Goal: Information Seeking & Learning: Learn about a topic

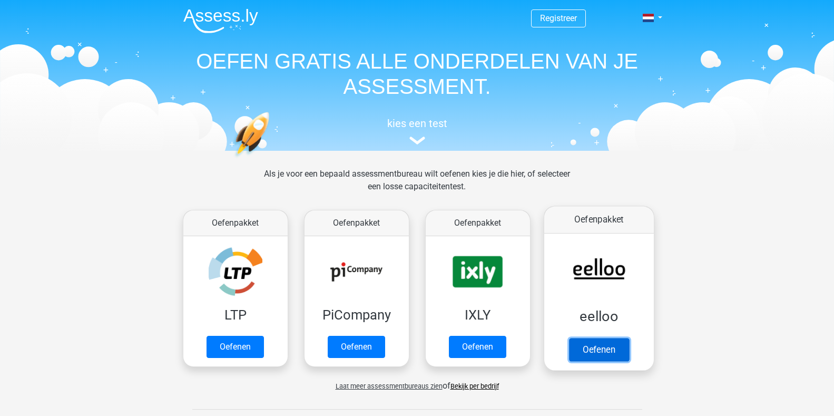
click at [590, 338] on link "Oefenen" at bounding box center [598, 349] width 60 height 23
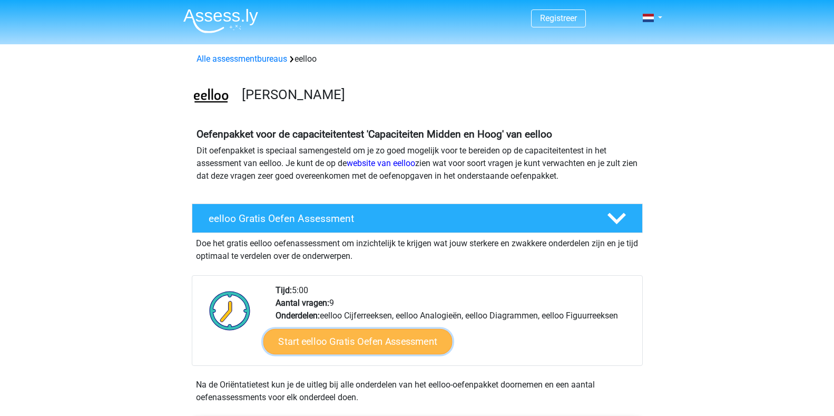
click at [348, 340] on link "Start eelloo Gratis Oefen Assessment" at bounding box center [357, 341] width 189 height 25
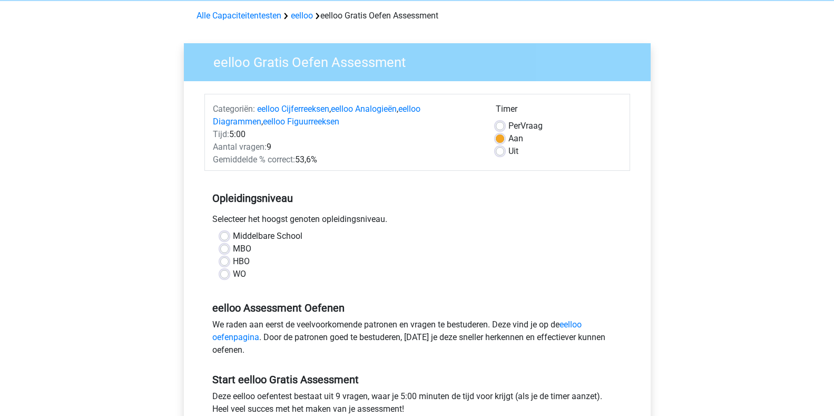
scroll to position [105, 0]
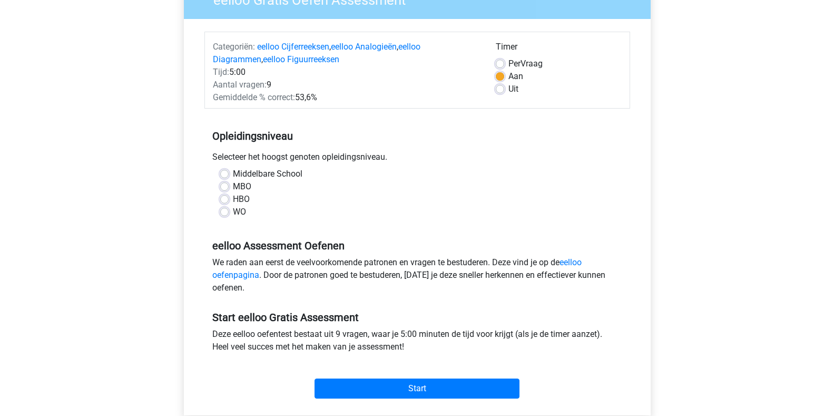
click at [229, 213] on div "WO" at bounding box center [417, 211] width 394 height 13
click at [233, 212] on label "WO" at bounding box center [239, 211] width 13 height 13
click at [223, 212] on input "WO" at bounding box center [224, 210] width 8 height 11
radio input "true"
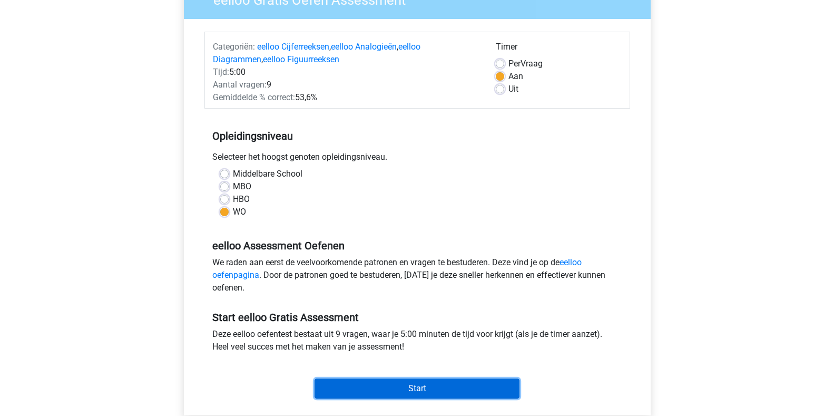
click at [426, 390] on input "Start" at bounding box center [416, 388] width 205 height 20
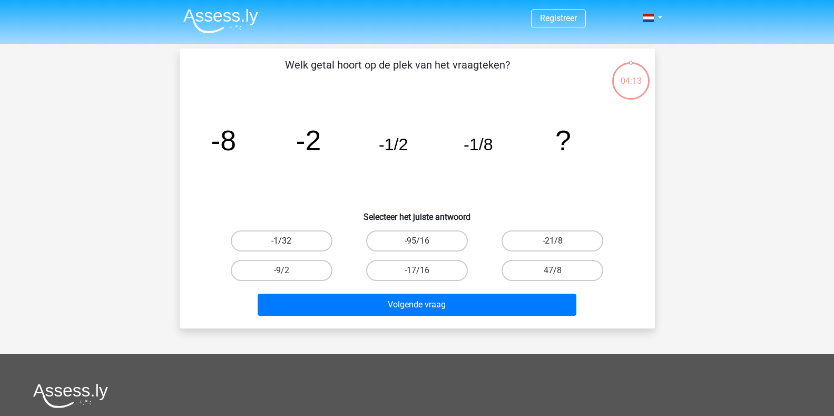
click at [302, 238] on label "-1/32" at bounding box center [282, 240] width 102 height 21
click at [288, 241] on input "-1/32" at bounding box center [284, 244] width 7 height 7
radio input "true"
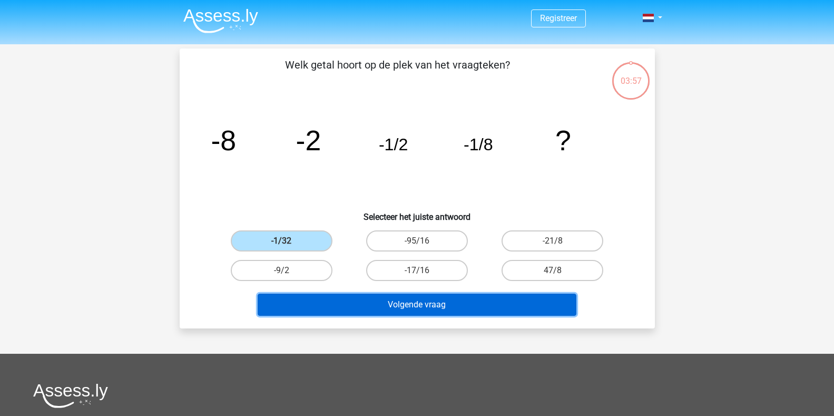
click at [398, 305] on button "Volgende vraag" at bounding box center [417, 304] width 319 height 22
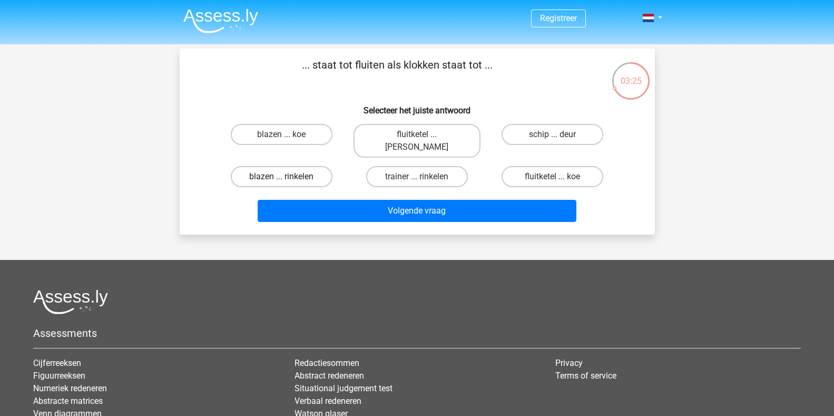
click at [279, 166] on label "blazen ... rinkelen" at bounding box center [282, 176] width 102 height 21
click at [281, 176] on input "blazen ... rinkelen" at bounding box center [284, 179] width 7 height 7
radio input "true"
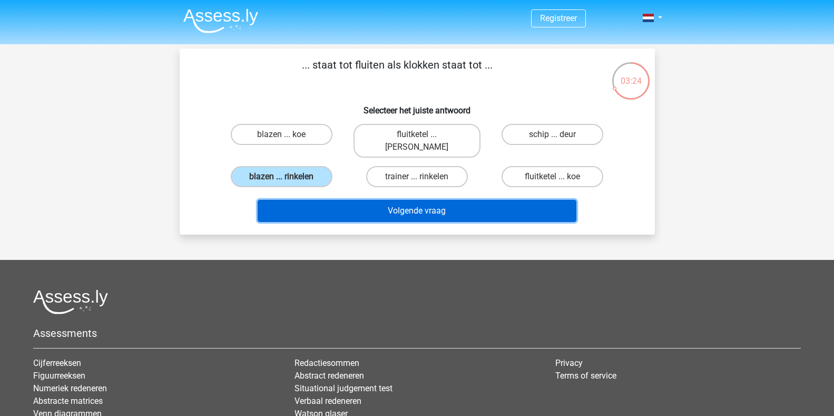
click at [411, 200] on button "Volgende vraag" at bounding box center [417, 211] width 319 height 22
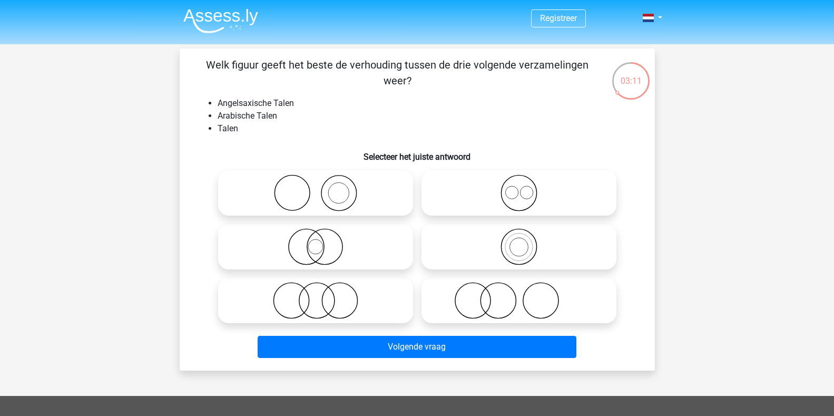
click at [529, 196] on icon at bounding box center [519, 192] width 186 height 37
click at [526, 187] on input "radio" at bounding box center [522, 184] width 7 height 7
radio input "true"
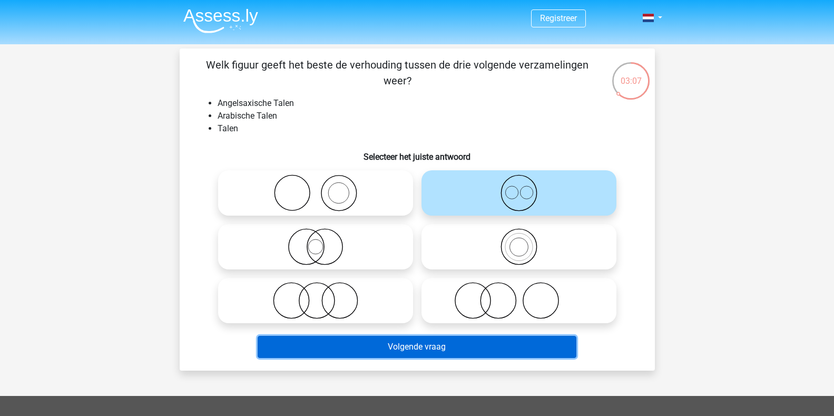
click at [428, 342] on button "Volgende vraag" at bounding box center [417, 346] width 319 height 22
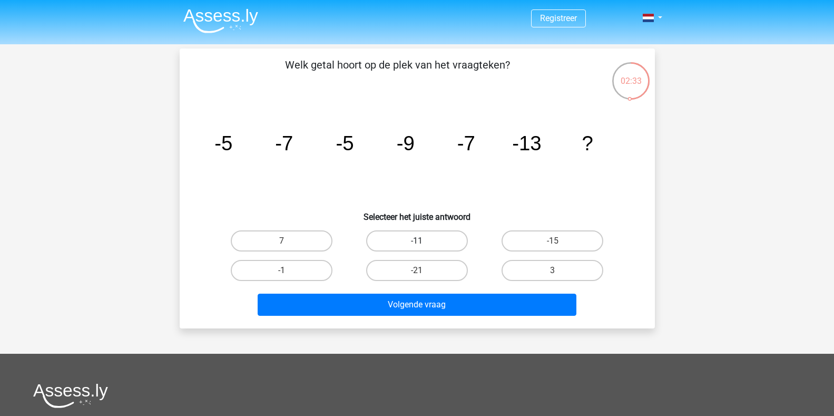
click at [448, 243] on label "-11" at bounding box center [417, 240] width 102 height 21
click at [423, 243] on input "-11" at bounding box center [420, 244] width 7 height 7
radio input "true"
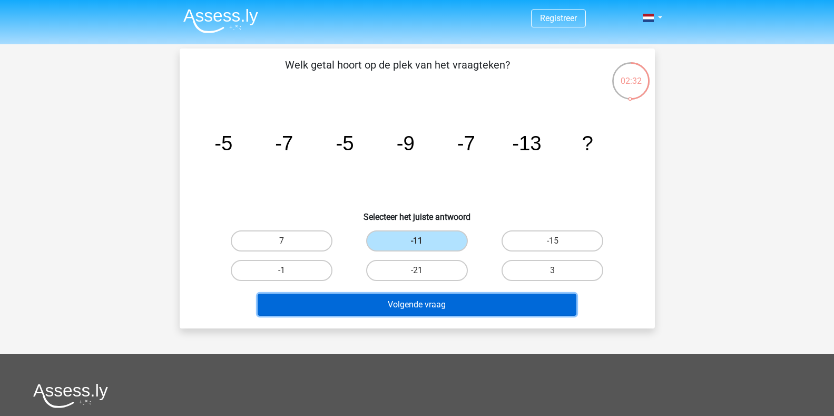
click at [449, 307] on button "Volgende vraag" at bounding box center [417, 304] width 319 height 22
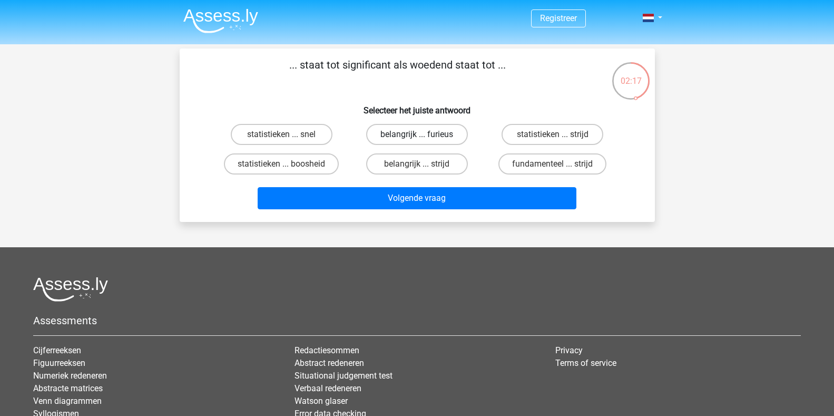
click at [424, 133] on label "belangrijk ... furieus" at bounding box center [417, 134] width 102 height 21
click at [423, 134] on input "belangrijk ... furieus" at bounding box center [420, 137] width 7 height 7
radio input "true"
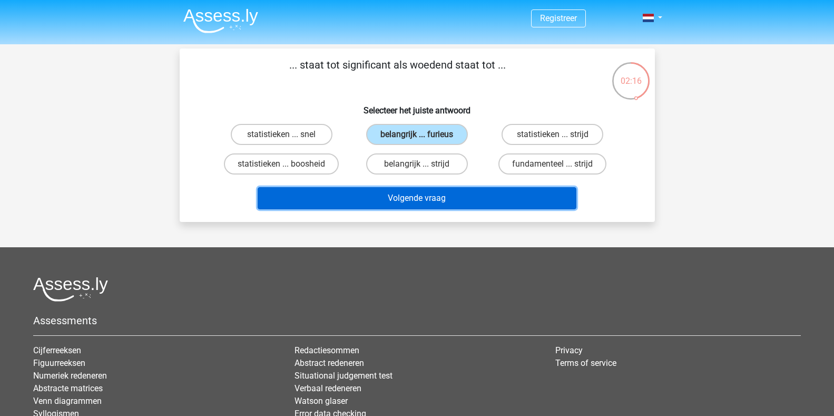
click at [407, 191] on button "Volgende vraag" at bounding box center [417, 198] width 319 height 22
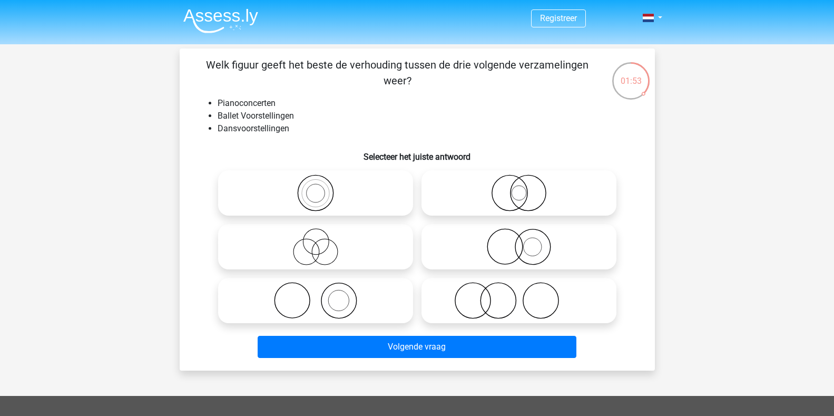
click at [318, 247] on icon at bounding box center [315, 246] width 186 height 37
click at [318, 241] on input "radio" at bounding box center [318, 237] width 7 height 7
radio input "true"
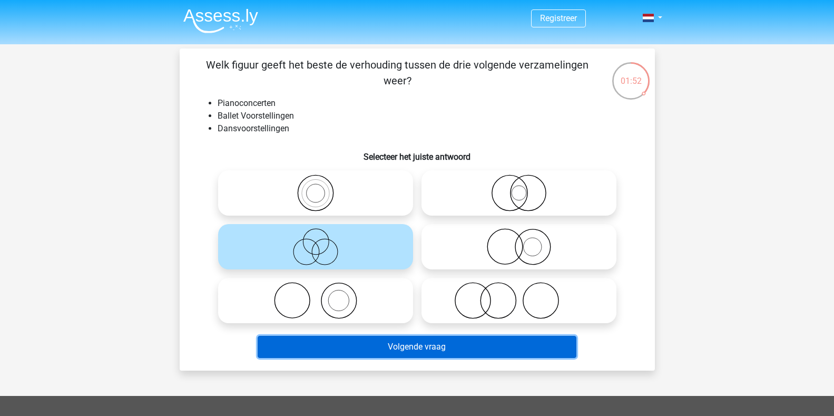
click at [416, 348] on button "Volgende vraag" at bounding box center [417, 346] width 319 height 22
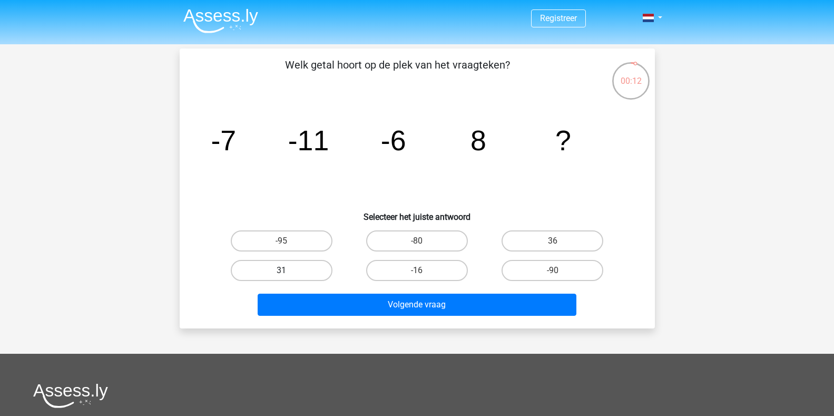
click at [307, 271] on label "31" at bounding box center [282, 270] width 102 height 21
click at [288, 271] on input "31" at bounding box center [284, 273] width 7 height 7
radio input "true"
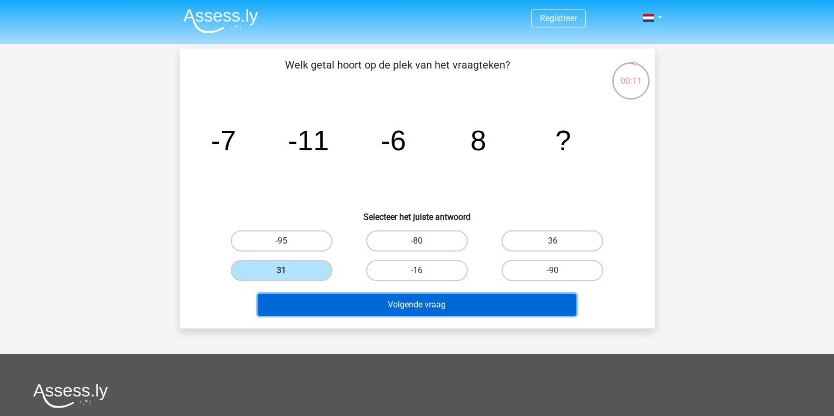
click at [423, 298] on button "Volgende vraag" at bounding box center [417, 304] width 319 height 22
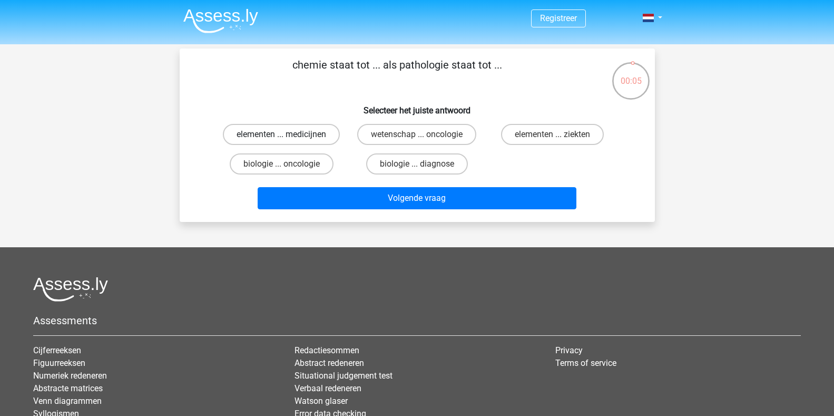
click at [256, 130] on label "elementen ... medicijnen" at bounding box center [281, 134] width 117 height 21
click at [281, 134] on input "elementen ... medicijnen" at bounding box center [284, 137] width 7 height 7
radio input "true"
click at [540, 133] on label "elementen ... ziekten" at bounding box center [552, 134] width 103 height 21
click at [552, 134] on input "elementen ... ziekten" at bounding box center [555, 137] width 7 height 7
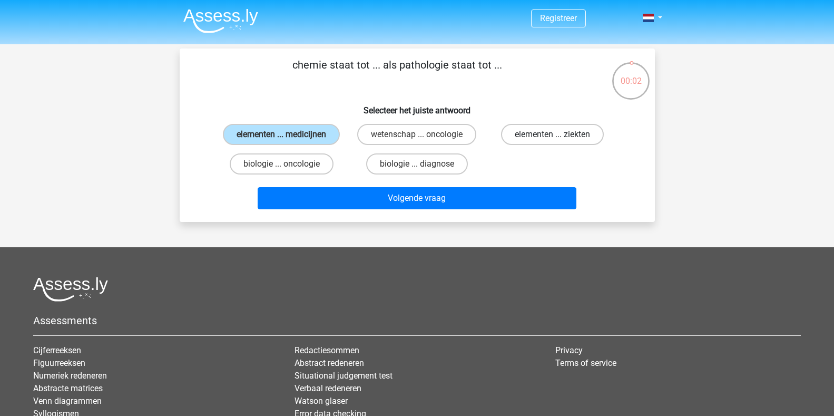
radio input "true"
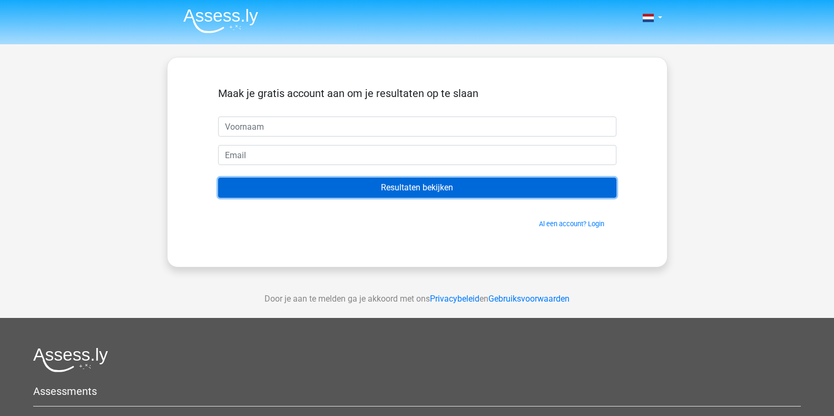
click at [425, 190] on input "Resultaten bekijken" at bounding box center [417, 187] width 398 height 20
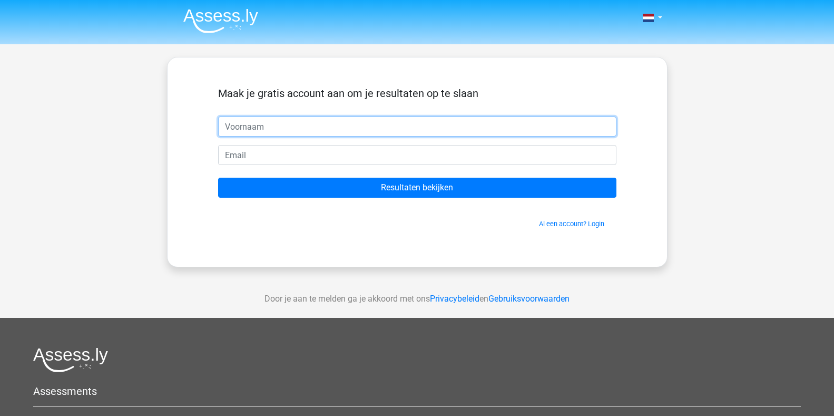
click at [312, 132] on input "text" at bounding box center [417, 126] width 398 height 20
type input "Test"
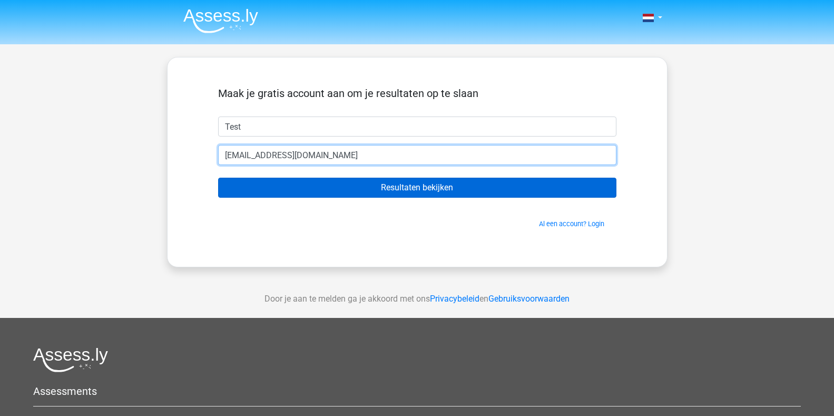
type input "Test@gmail.com"
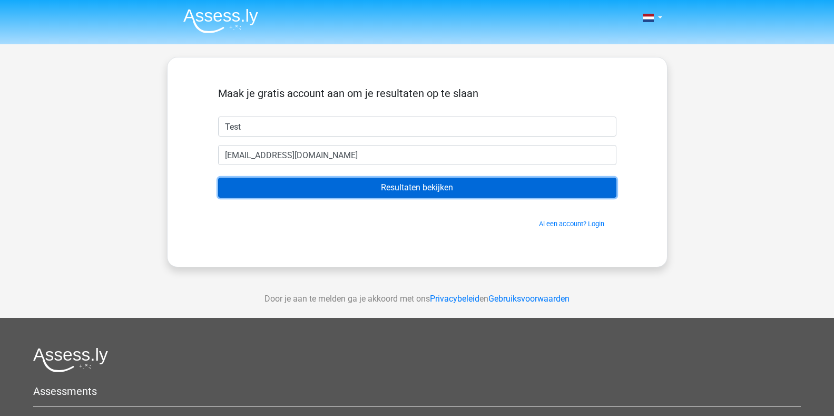
click at [376, 192] on input "Resultaten bekijken" at bounding box center [417, 187] width 398 height 20
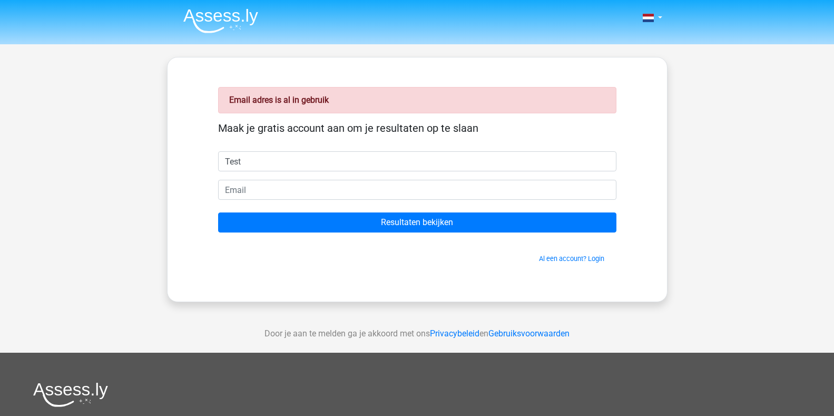
type input "Test"
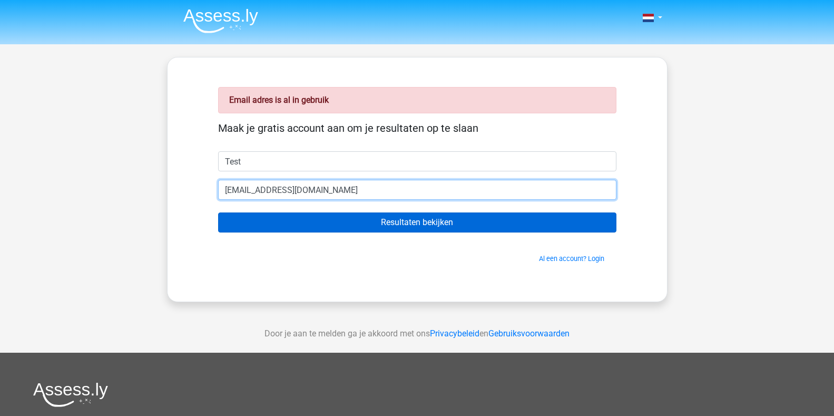
type input "[EMAIL_ADDRESS][DOMAIN_NAME]"
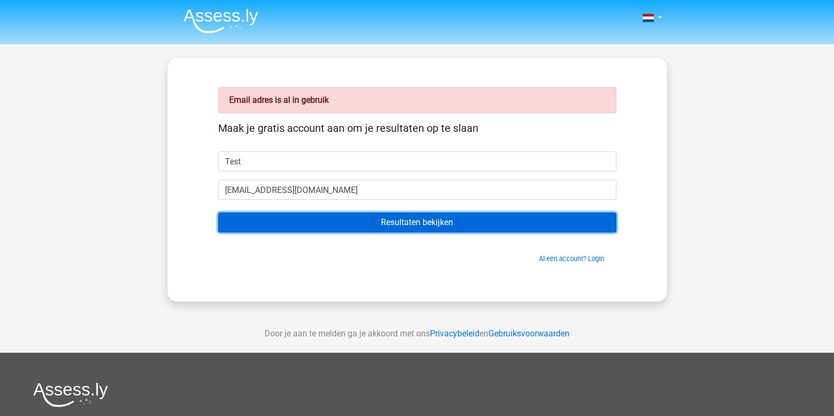
click at [396, 221] on input "Resultaten bekijken" at bounding box center [417, 222] width 398 height 20
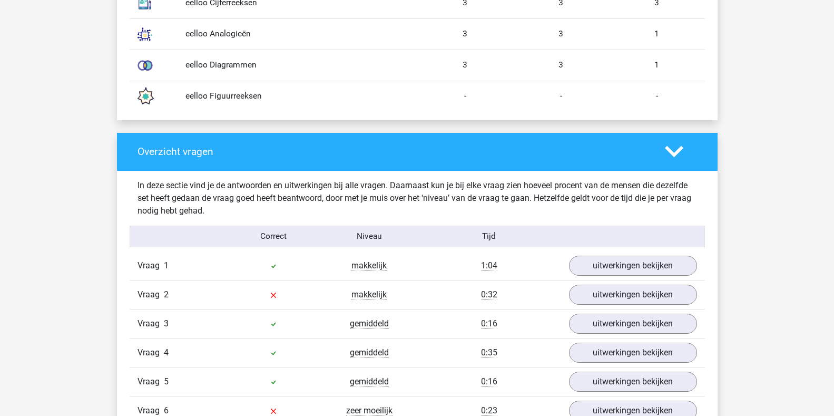
scroll to position [1001, 0]
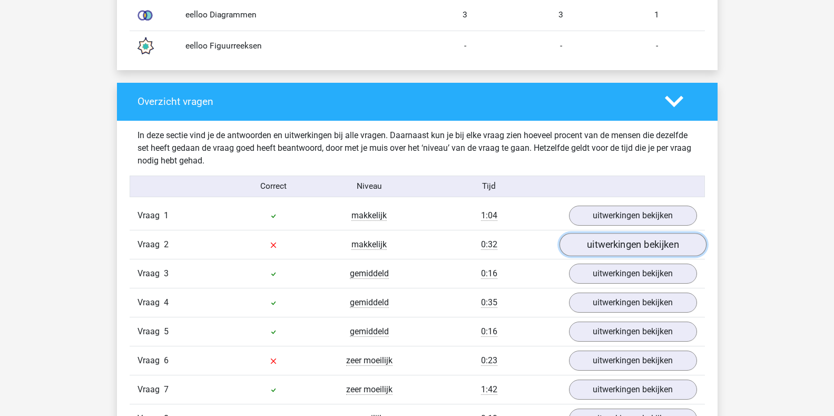
click at [657, 243] on link "uitwerkingen bekijken" at bounding box center [632, 244] width 147 height 23
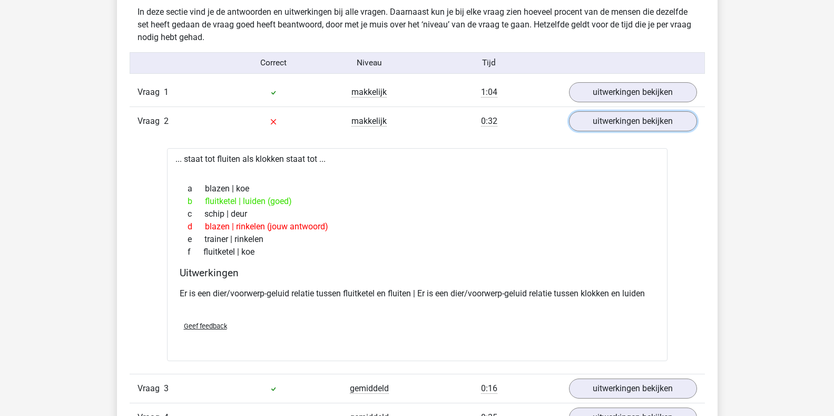
scroll to position [1106, 0]
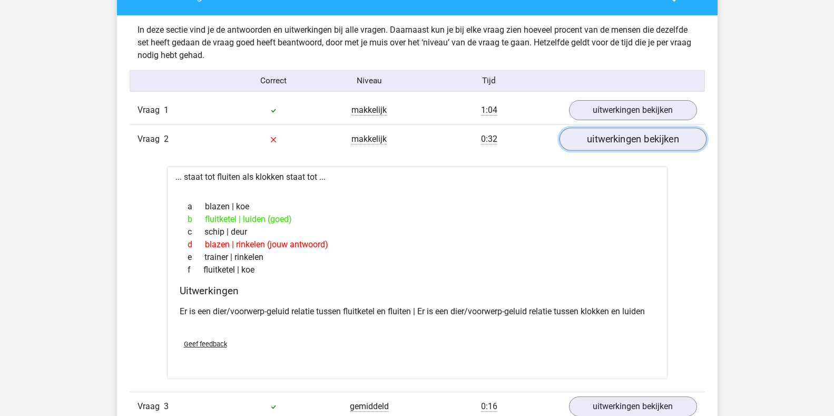
click at [616, 142] on link "uitwerkingen bekijken" at bounding box center [632, 138] width 147 height 23
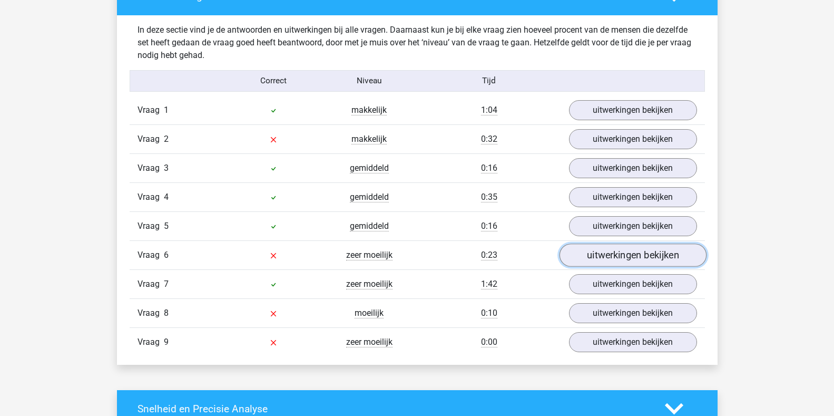
click at [597, 261] on link "uitwerkingen bekijken" at bounding box center [632, 254] width 147 height 23
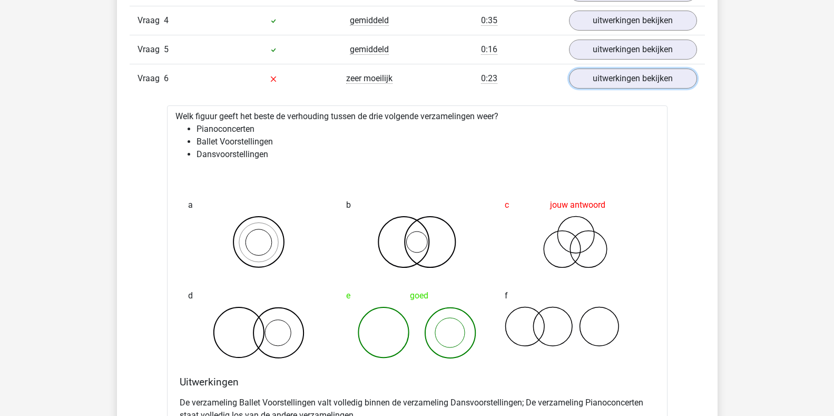
scroll to position [1264, 0]
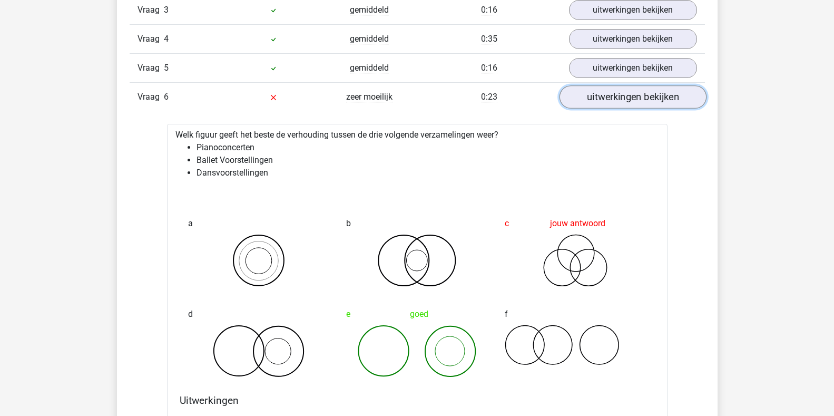
click at [645, 96] on link "uitwerkingen bekijken" at bounding box center [632, 96] width 147 height 23
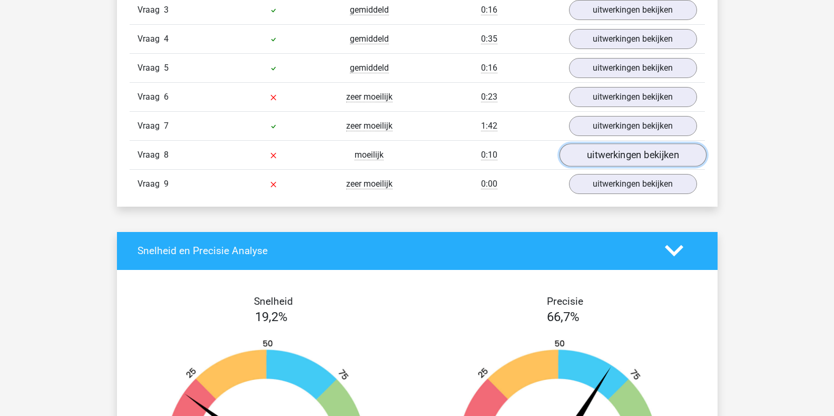
click at [626, 151] on link "uitwerkingen bekijken" at bounding box center [632, 154] width 147 height 23
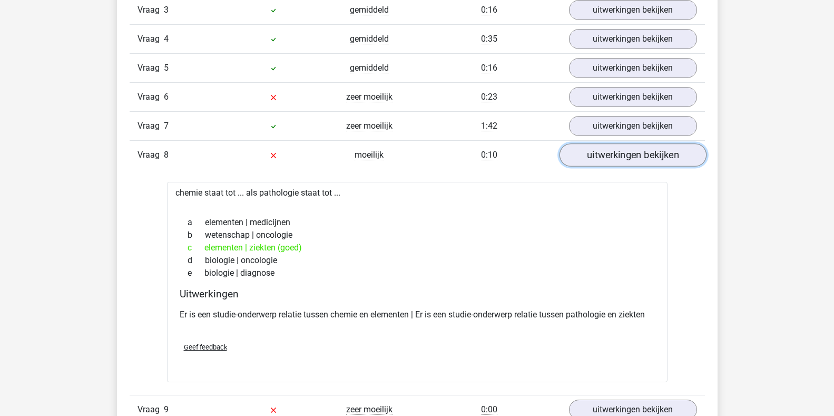
click at [632, 162] on link "uitwerkingen bekijken" at bounding box center [632, 154] width 147 height 23
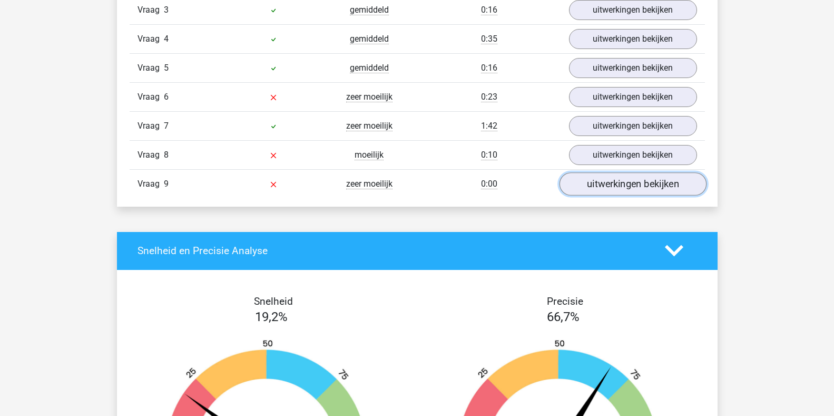
click at [622, 183] on link "uitwerkingen bekijken" at bounding box center [632, 183] width 147 height 23
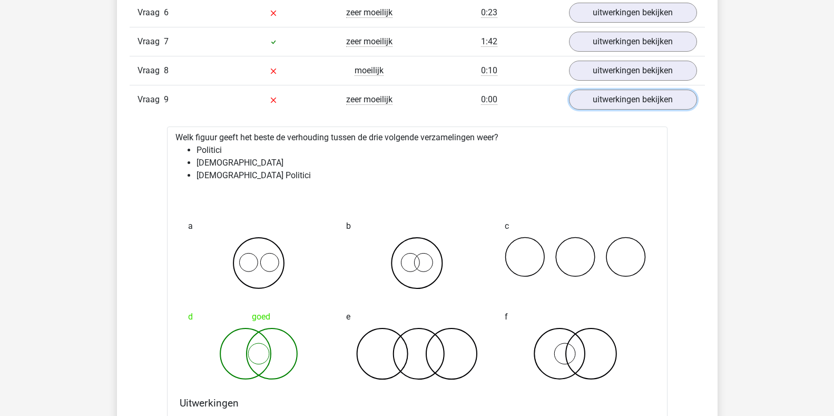
scroll to position [1317, 0]
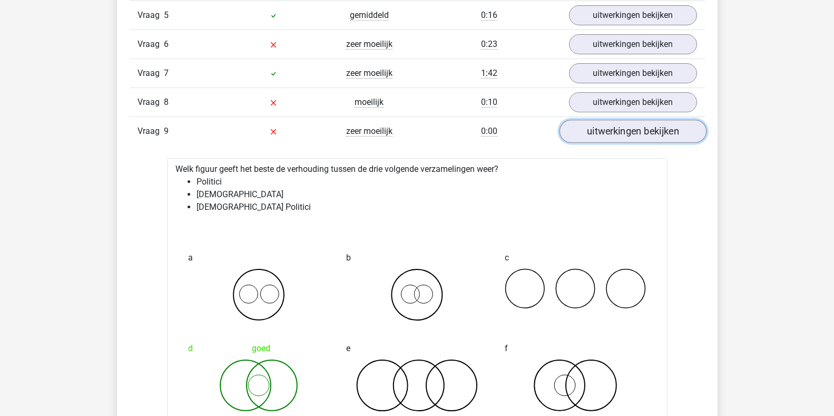
click at [603, 137] on link "uitwerkingen bekijken" at bounding box center [632, 131] width 147 height 23
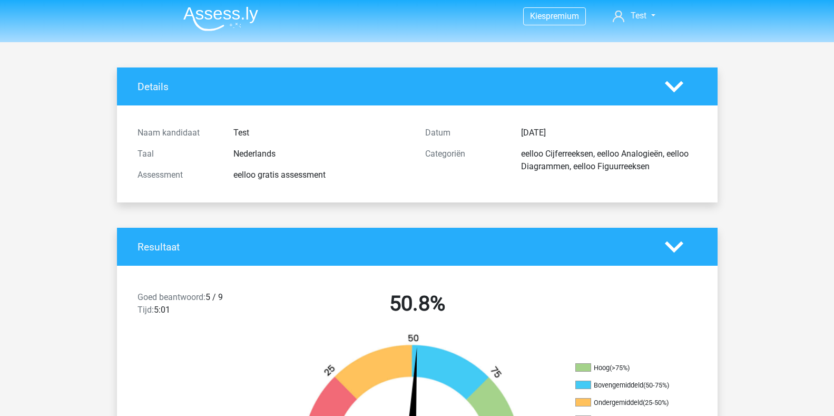
scroll to position [0, 0]
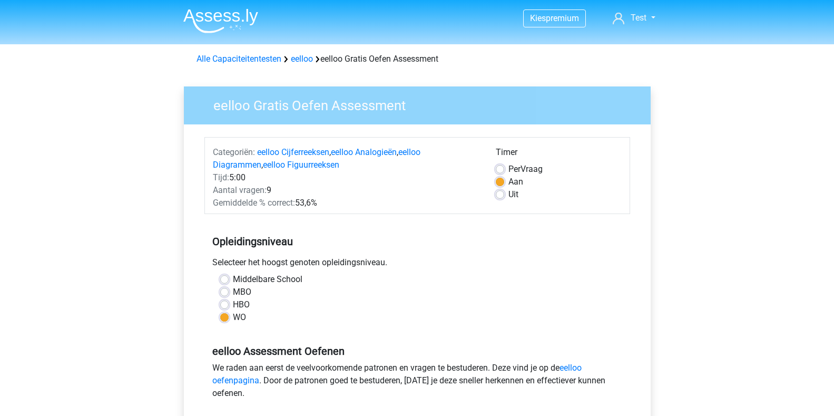
scroll to position [105, 0]
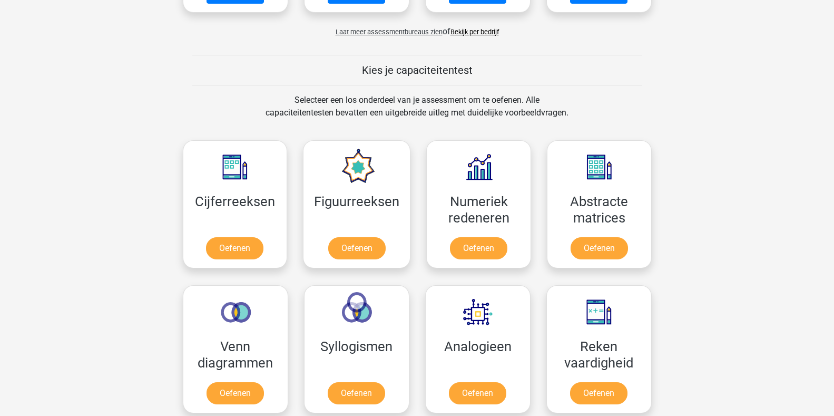
scroll to position [369, 0]
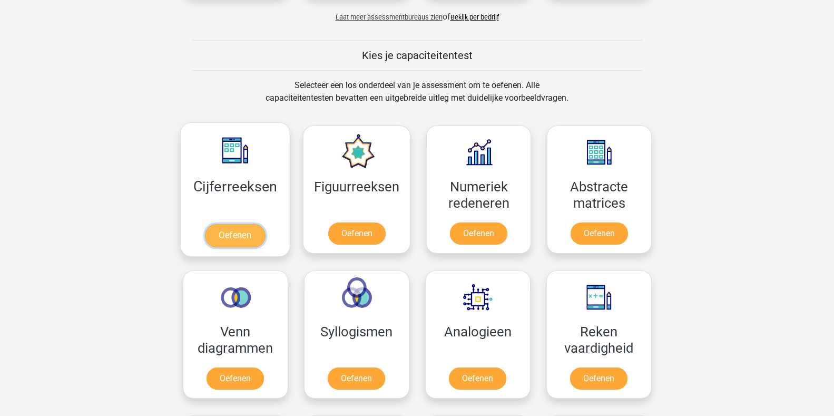
click at [211, 231] on link "Oefenen" at bounding box center [235, 235] width 60 height 23
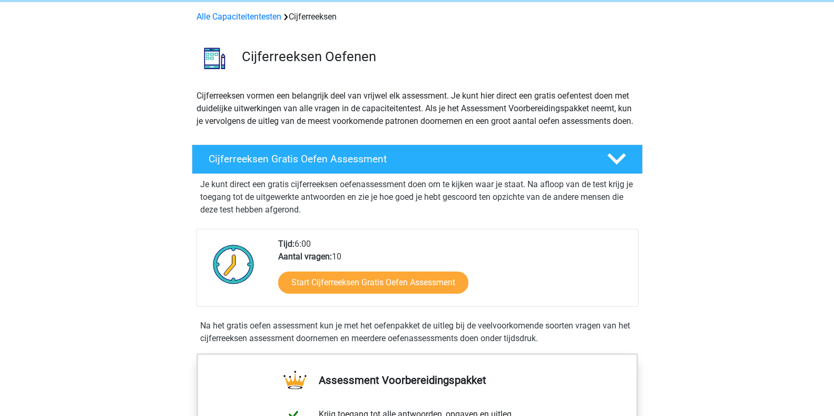
scroll to position [105, 0]
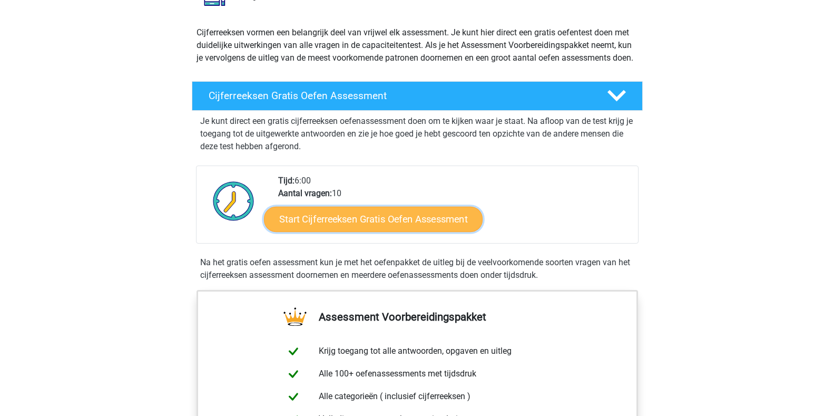
click at [393, 230] on link "Start Cijferreeksen Gratis Oefen Assessment" at bounding box center [373, 218] width 219 height 25
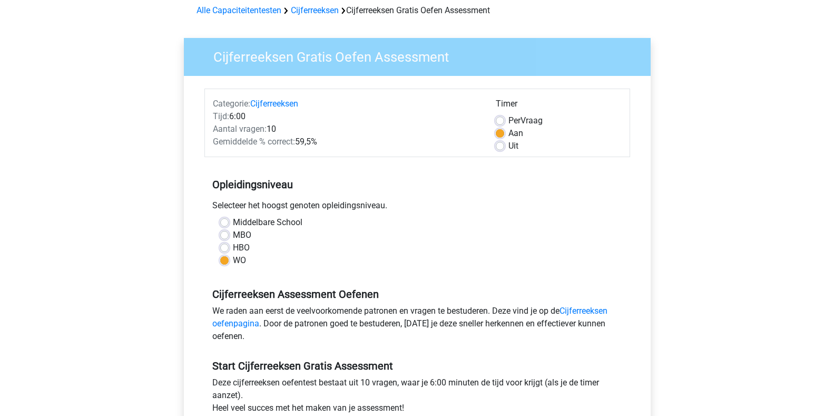
scroll to position [158, 0]
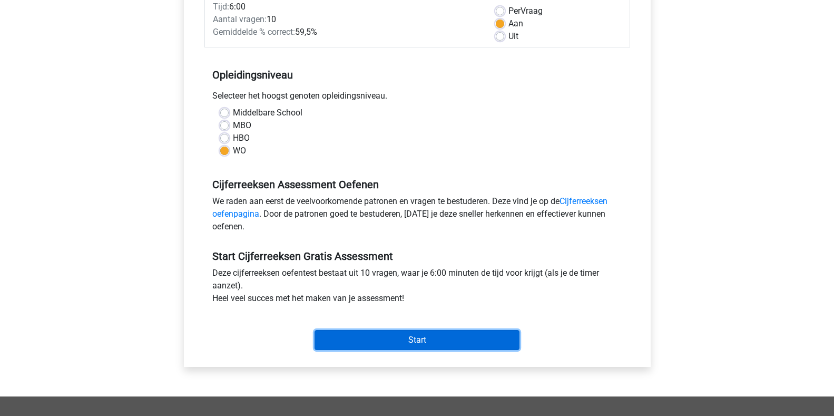
click at [392, 334] on input "Start" at bounding box center [416, 340] width 205 height 20
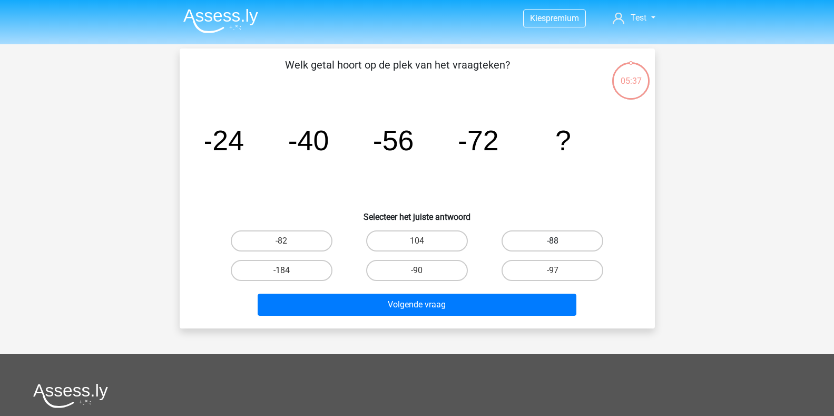
click at [539, 239] on label "-88" at bounding box center [552, 240] width 102 height 21
click at [552, 241] on input "-88" at bounding box center [555, 244] width 7 height 7
radio input "true"
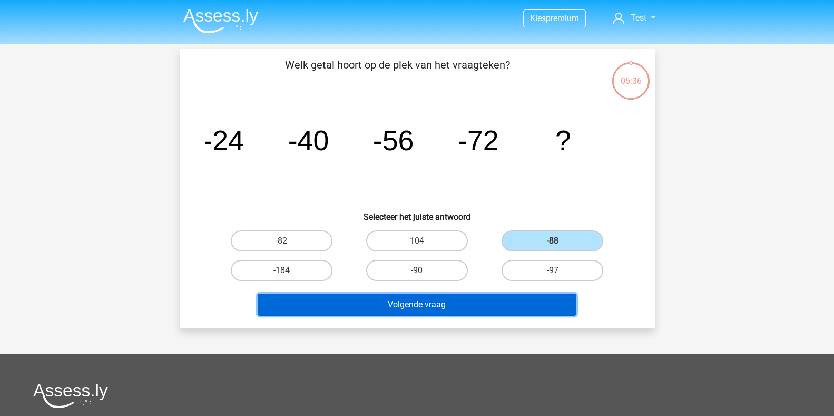
click at [416, 301] on button "Volgende vraag" at bounding box center [417, 304] width 319 height 22
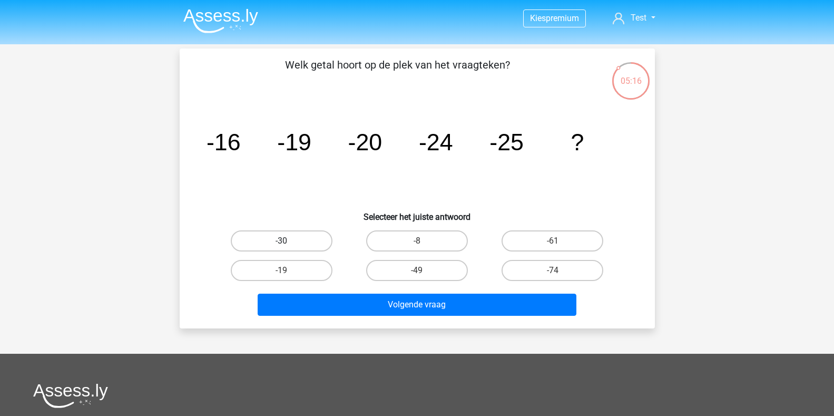
click at [268, 237] on label "-30" at bounding box center [282, 240] width 102 height 21
click at [281, 241] on input "-30" at bounding box center [284, 244] width 7 height 7
radio input "true"
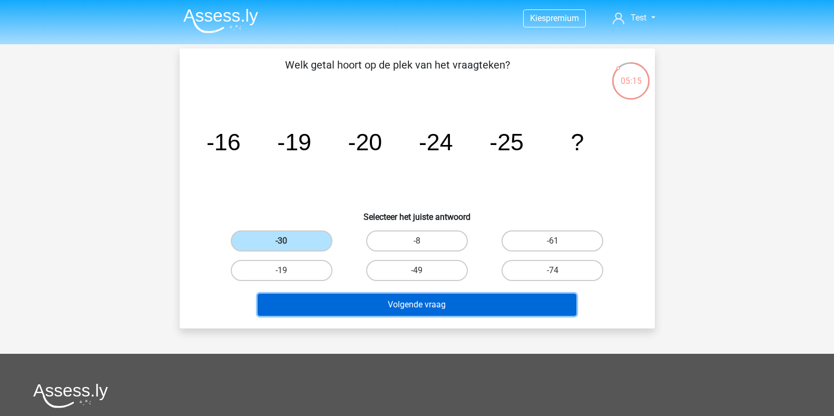
click at [417, 303] on button "Volgende vraag" at bounding box center [417, 304] width 319 height 22
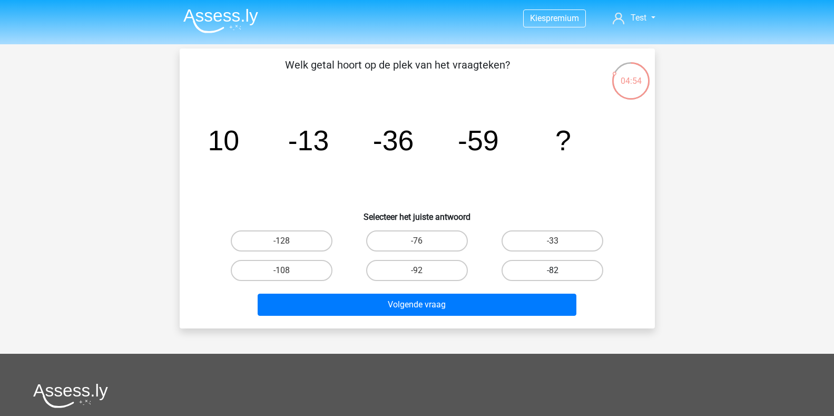
click at [571, 274] on label "-82" at bounding box center [552, 270] width 102 height 21
click at [559, 274] on input "-82" at bounding box center [555, 273] width 7 height 7
radio input "true"
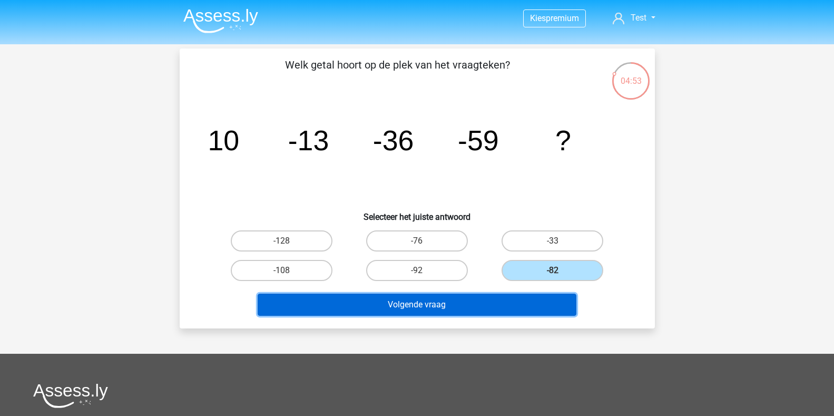
click at [442, 306] on button "Volgende vraag" at bounding box center [417, 304] width 319 height 22
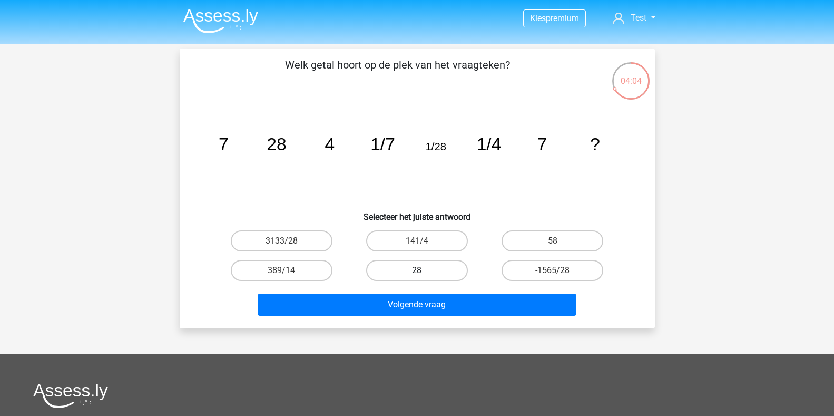
click at [432, 274] on label "28" at bounding box center [417, 270] width 102 height 21
click at [423, 274] on input "28" at bounding box center [420, 273] width 7 height 7
radio input "true"
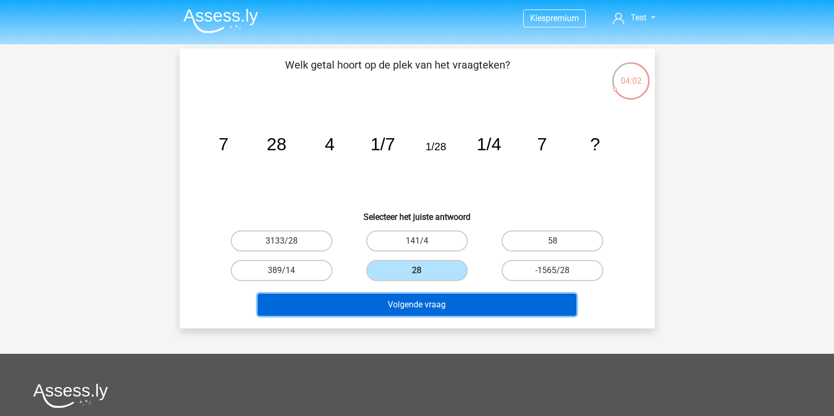
click at [420, 303] on button "Volgende vraag" at bounding box center [417, 304] width 319 height 22
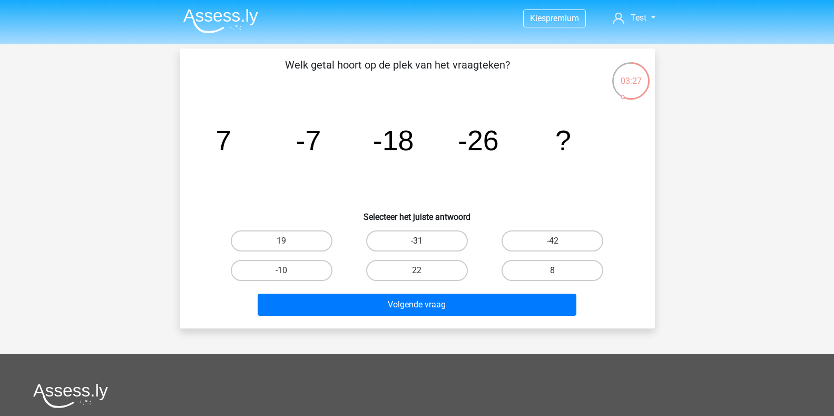
click at [401, 241] on label "-31" at bounding box center [417, 240] width 102 height 21
click at [417, 241] on input "-31" at bounding box center [420, 244] width 7 height 7
radio input "true"
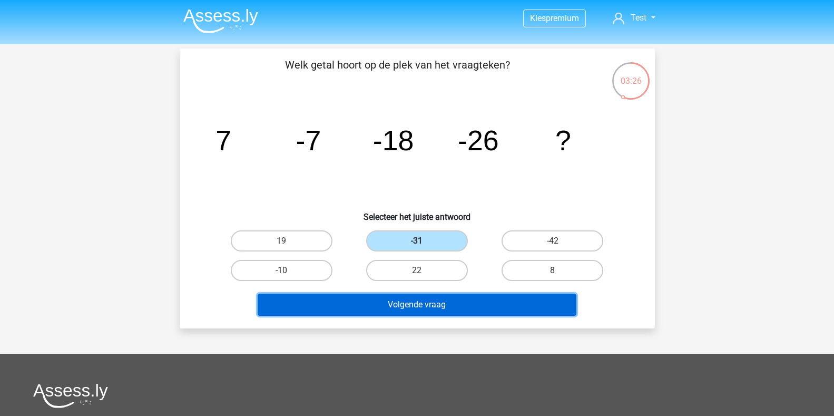
click at [415, 305] on button "Volgende vraag" at bounding box center [417, 304] width 319 height 22
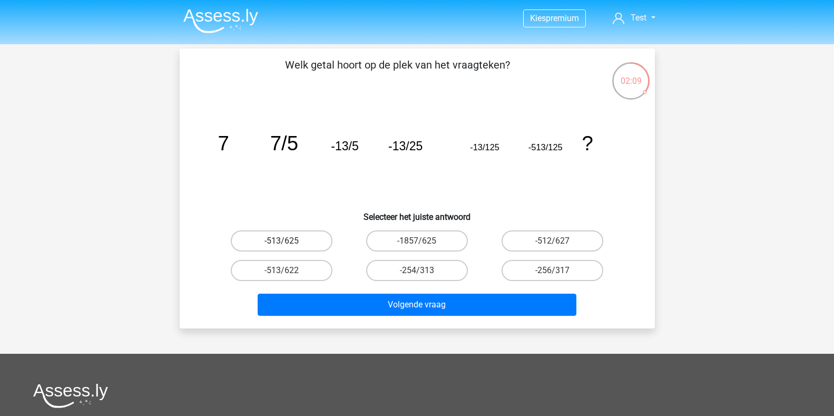
click at [280, 241] on label "-513/625" at bounding box center [282, 240] width 102 height 21
click at [281, 241] on input "-513/625" at bounding box center [284, 244] width 7 height 7
radio input "true"
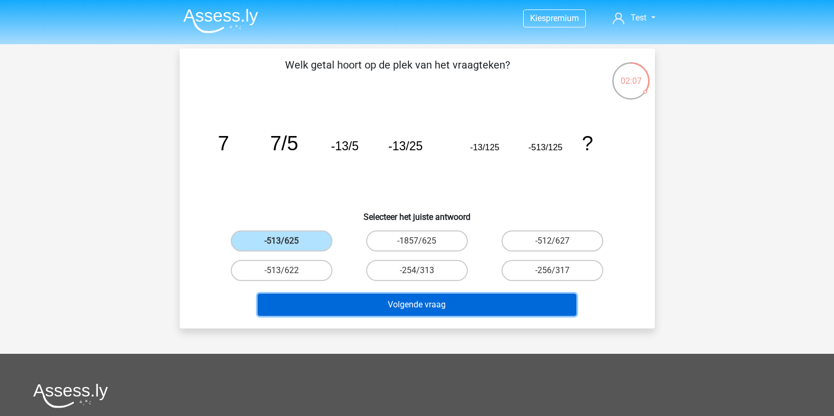
click at [407, 305] on button "Volgende vraag" at bounding box center [417, 304] width 319 height 22
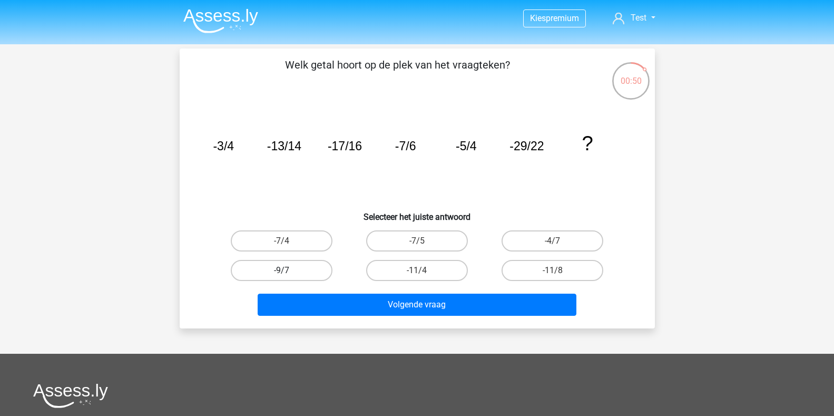
click at [289, 274] on label "-9/7" at bounding box center [282, 270] width 102 height 21
click at [288, 274] on input "-9/7" at bounding box center [284, 273] width 7 height 7
radio input "true"
click at [419, 317] on div "Volgende vraag" at bounding box center [417, 306] width 407 height 26
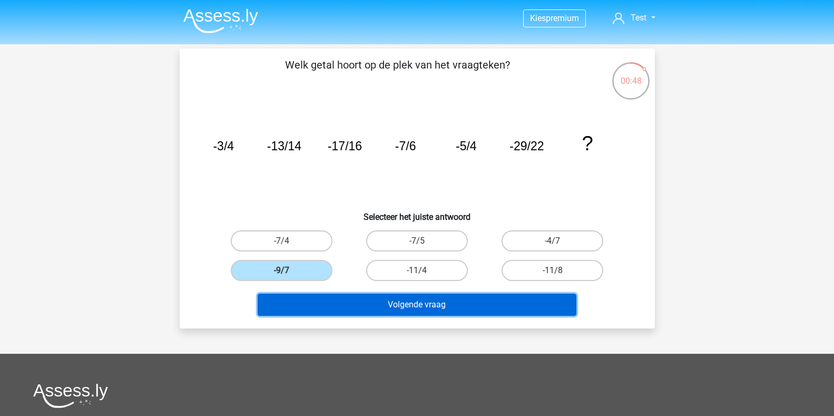
click at [431, 301] on button "Volgende vraag" at bounding box center [417, 304] width 319 height 22
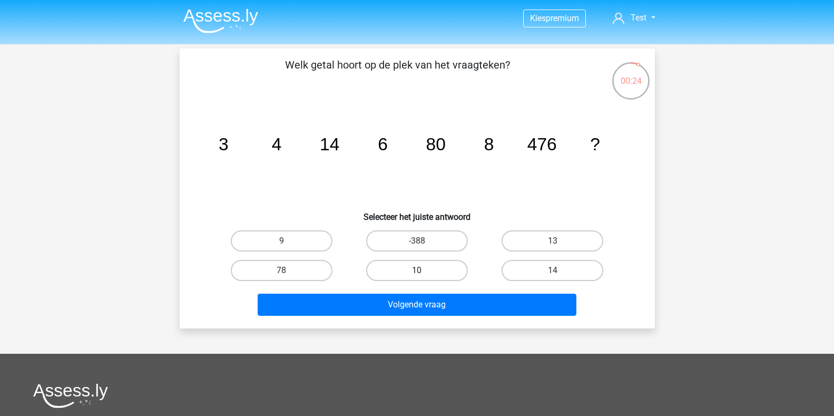
click at [421, 265] on label "10" at bounding box center [417, 270] width 102 height 21
click at [421, 270] on input "10" at bounding box center [420, 273] width 7 height 7
radio input "true"
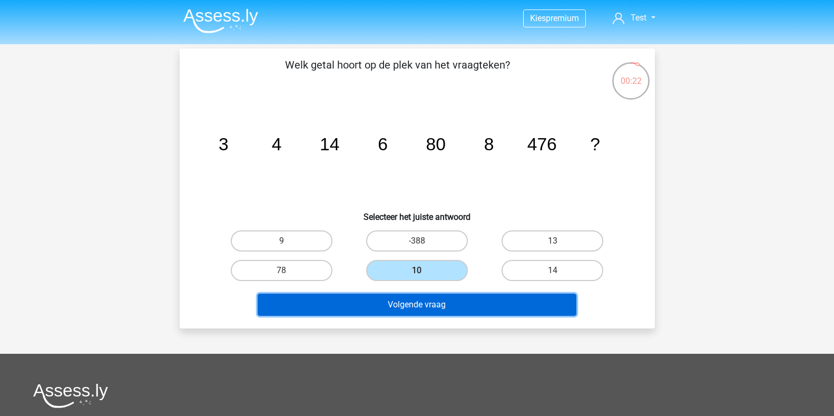
click at [415, 305] on button "Volgende vraag" at bounding box center [417, 304] width 319 height 22
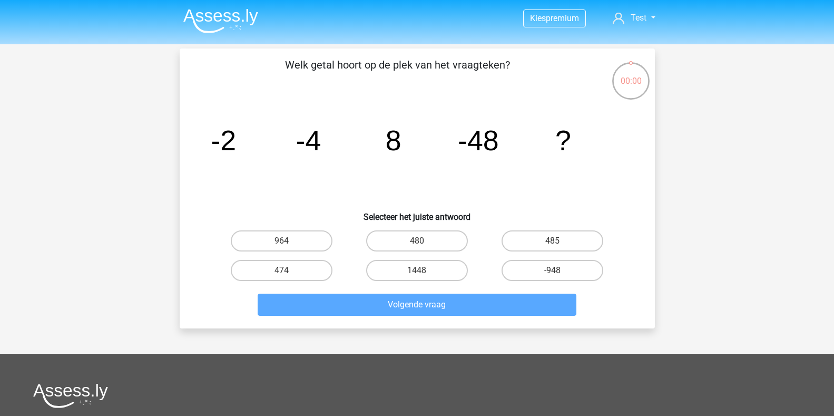
click at [552, 271] on input "-948" at bounding box center [555, 273] width 7 height 7
radio input "true"
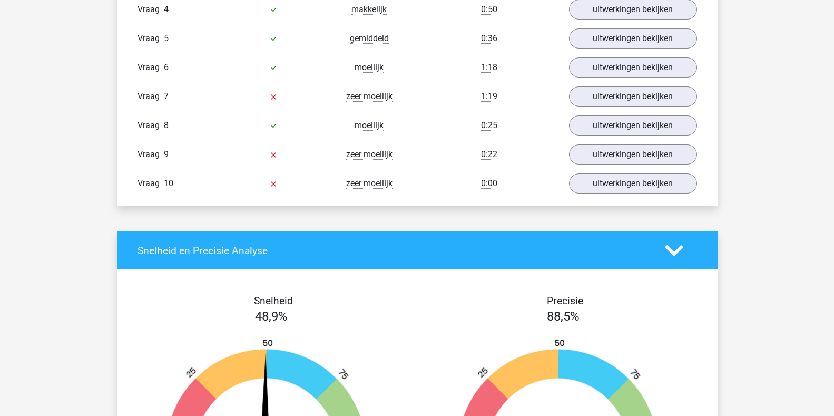
scroll to position [948, 0]
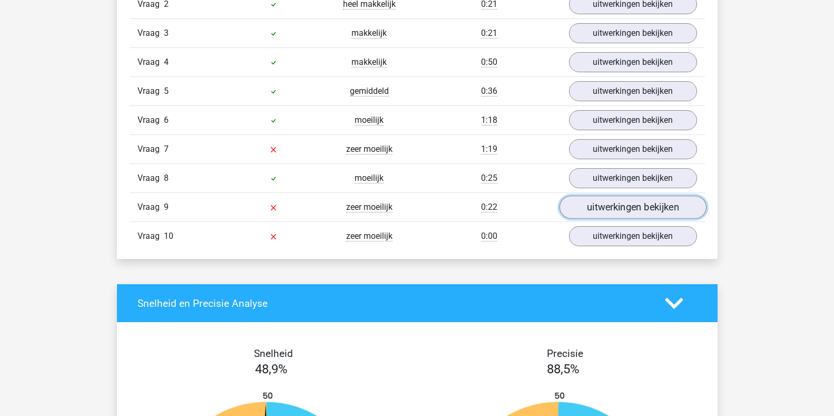
click at [604, 209] on link "uitwerkingen bekijken" at bounding box center [632, 207] width 147 height 23
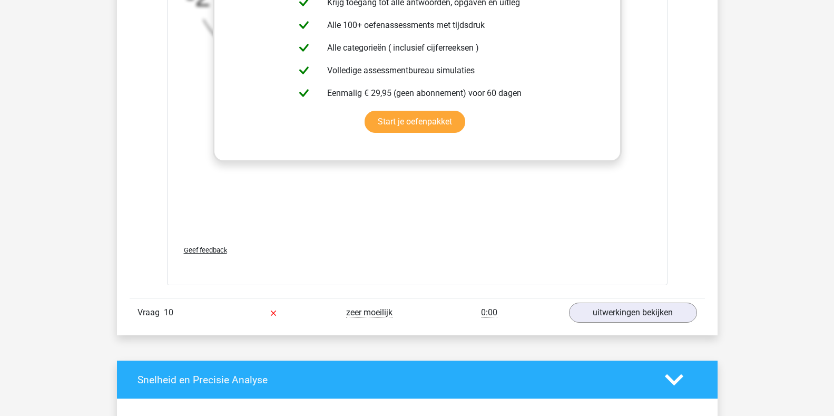
scroll to position [1527, 0]
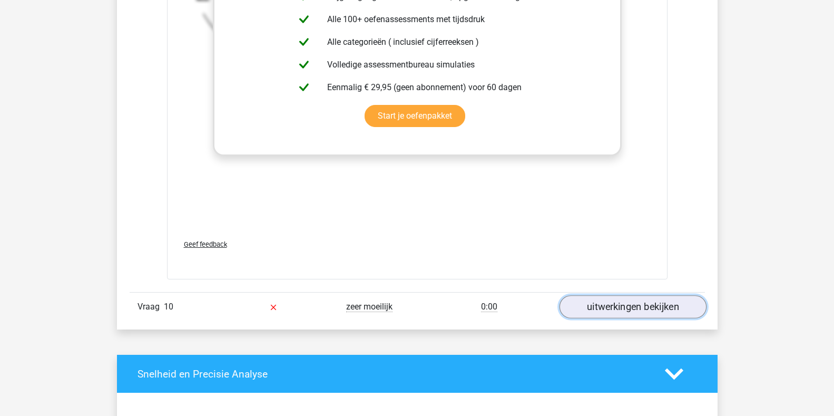
click at [650, 310] on link "uitwerkingen bekijken" at bounding box center [632, 306] width 147 height 23
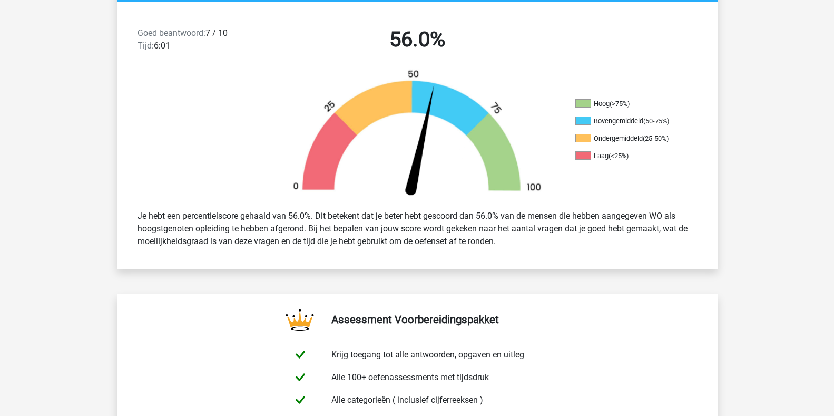
scroll to position [263, 0]
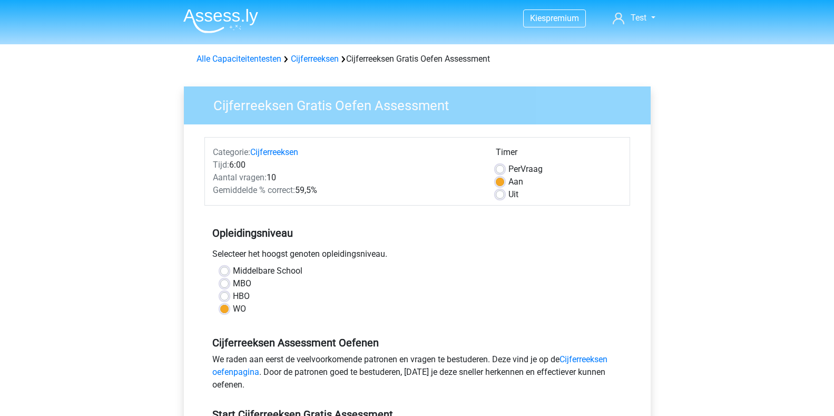
scroll to position [158, 0]
